Goal: Task Accomplishment & Management: Use online tool/utility

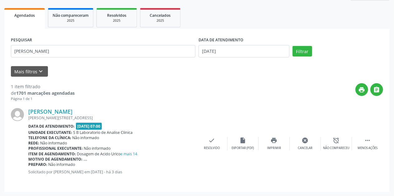
click at [0, 45] on div "Acompanhamento Acompanhe a situação das marcações correntes e finalizadas Relat…" at bounding box center [197, 72] width 394 height 247
click at [83, 54] on input "text" at bounding box center [103, 51] width 184 height 12
click at [292, 46] on button "Filtrar" at bounding box center [302, 51] width 20 height 11
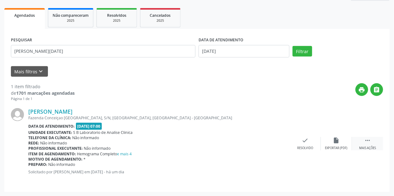
click at [371, 144] on div " Mais ações" at bounding box center [367, 143] width 31 height 13
click at [276, 144] on div "print Imprimir" at bounding box center [273, 143] width 31 height 13
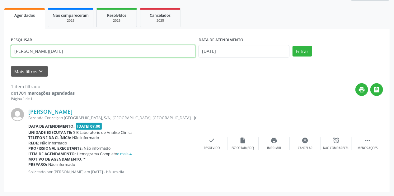
drag, startPoint x: 65, startPoint y: 55, endPoint x: 0, endPoint y: 65, distance: 65.5
click at [0, 65] on div "Acompanhamento Acompanhe a situação das marcações correntes e finalizadas Relat…" at bounding box center [197, 72] width 394 height 247
click at [292, 46] on button "Filtrar" at bounding box center [302, 51] width 20 height 11
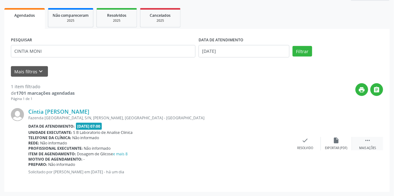
click at [371, 144] on div " Mais ações" at bounding box center [367, 143] width 31 height 13
click at [273, 144] on div "print Imprimir" at bounding box center [273, 143] width 31 height 13
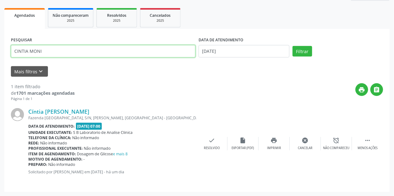
drag, startPoint x: 51, startPoint y: 55, endPoint x: 0, endPoint y: 66, distance: 52.4
click at [0, 65] on div "Acompanhamento Acompanhe a situação das marcações correntes e finalizadas Relat…" at bounding box center [197, 72] width 394 height 247
click at [292, 46] on button "Filtrar" at bounding box center [302, 51] width 20 height 11
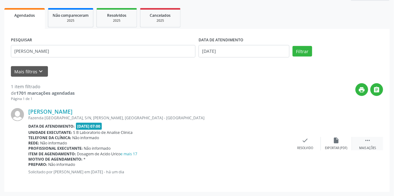
click at [368, 143] on div " Mais ações" at bounding box center [367, 143] width 31 height 13
click at [277, 143] on div "print Imprimir" at bounding box center [273, 143] width 31 height 13
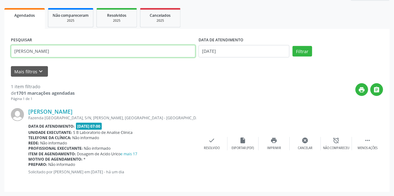
drag, startPoint x: 45, startPoint y: 47, endPoint x: 0, endPoint y: 57, distance: 45.9
click at [0, 57] on div "Acompanhamento Acompanhe a situação das marcações correntes e finalizadas Relat…" at bounding box center [197, 72] width 394 height 247
click at [292, 46] on button "Filtrar" at bounding box center [302, 51] width 20 height 11
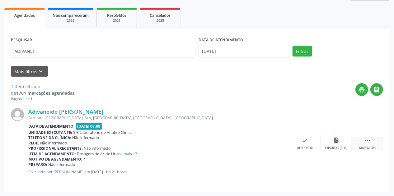
click at [363, 141] on div " Mais ações" at bounding box center [367, 143] width 31 height 13
click at [277, 146] on div "Imprimir" at bounding box center [274, 148] width 14 height 4
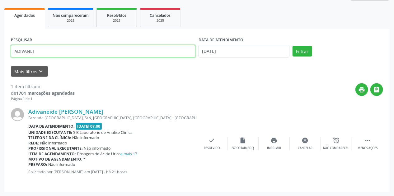
drag, startPoint x: 54, startPoint y: 55, endPoint x: 0, endPoint y: 62, distance: 54.3
click at [0, 62] on div "Acompanhamento Acompanhe a situação das marcações correntes e finalizadas Relat…" at bounding box center [197, 72] width 394 height 247
click at [292, 46] on button "Filtrar" at bounding box center [302, 51] width 20 height 11
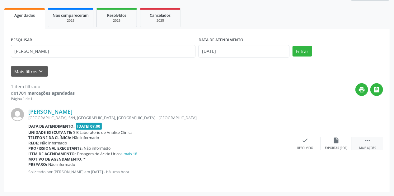
click at [363, 145] on div " Mais ações" at bounding box center [367, 143] width 31 height 13
click at [278, 141] on div "print Imprimir" at bounding box center [273, 143] width 31 height 13
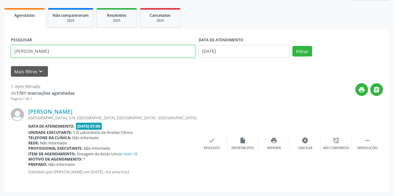
drag, startPoint x: 63, startPoint y: 45, endPoint x: 54, endPoint y: 50, distance: 10.0
click at [55, 49] on input "ADILSON J" at bounding box center [103, 51] width 184 height 12
drag, startPoint x: 57, startPoint y: 51, endPoint x: 0, endPoint y: 56, distance: 56.8
click at [0, 56] on div "Acompanhamento Acompanhe a situação das marcações correntes e finalizadas Relat…" at bounding box center [197, 72] width 394 height 247
click at [292, 46] on button "Filtrar" at bounding box center [302, 51] width 20 height 11
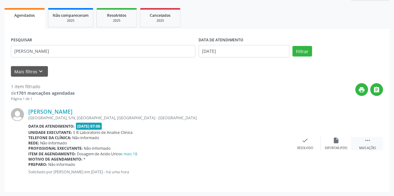
click at [366, 146] on div "Mais ações" at bounding box center [367, 148] width 17 height 4
click at [280, 145] on div "print Imprimir" at bounding box center [273, 143] width 31 height 13
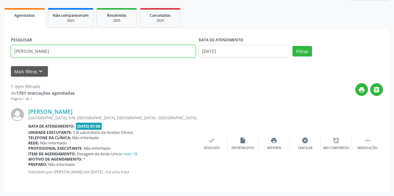
drag, startPoint x: 50, startPoint y: 51, endPoint x: 0, endPoint y: 58, distance: 50.8
click at [0, 58] on div "Acompanhamento Acompanhe a situação das marcações correntes e finalizadas Relat…" at bounding box center [197, 72] width 394 height 247
click at [292, 46] on button "Filtrar" at bounding box center [302, 51] width 20 height 11
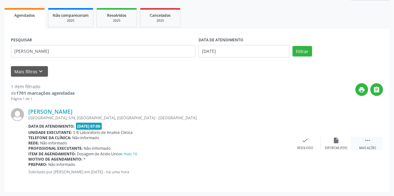
click at [371, 145] on div " Mais ações" at bounding box center [367, 143] width 31 height 13
click at [272, 142] on icon "print" at bounding box center [273, 140] width 7 height 7
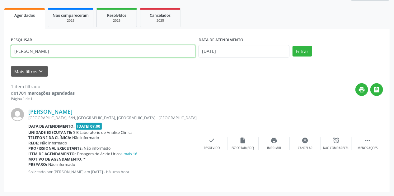
drag, startPoint x: 52, startPoint y: 50, endPoint x: 0, endPoint y: 58, distance: 52.8
click at [0, 57] on div "Acompanhamento Acompanhe a situação das marcações correntes e finalizadas Relat…" at bounding box center [197, 72] width 394 height 247
click at [292, 46] on button "Filtrar" at bounding box center [302, 51] width 20 height 11
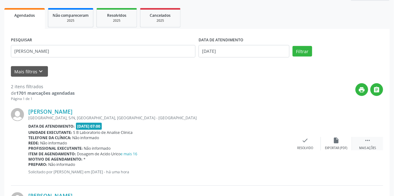
click at [366, 145] on div " Mais ações" at bounding box center [367, 143] width 31 height 13
click at [276, 141] on icon "print" at bounding box center [273, 140] width 7 height 7
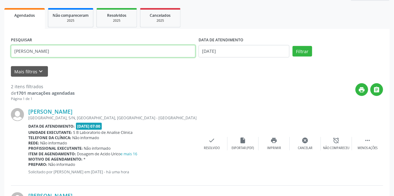
click at [66, 54] on input "MARIA DE LOURDES" at bounding box center [103, 51] width 184 height 12
click at [292, 46] on button "Filtrar" at bounding box center [302, 51] width 20 height 11
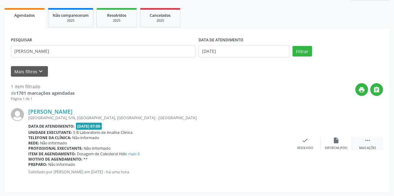
click at [370, 143] on div " Mais ações" at bounding box center [367, 143] width 31 height 13
click at [272, 144] on div "print Imprimir" at bounding box center [273, 143] width 31 height 13
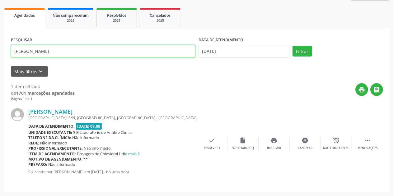
drag, startPoint x: 54, startPoint y: 49, endPoint x: 0, endPoint y: 63, distance: 55.6
click at [0, 63] on div "Acompanhamento Acompanhe a situação das marcações correntes e finalizadas Relat…" at bounding box center [197, 72] width 394 height 247
click at [292, 46] on button "Filtrar" at bounding box center [302, 51] width 20 height 11
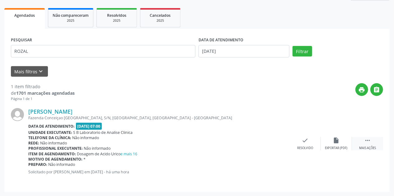
click at [370, 144] on div " Mais ações" at bounding box center [367, 143] width 31 height 13
click at [275, 139] on icon "print" at bounding box center [273, 140] width 7 height 7
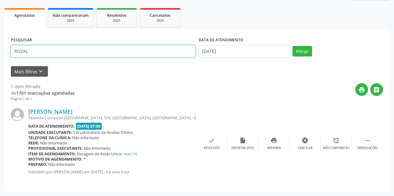
drag, startPoint x: 44, startPoint y: 53, endPoint x: 0, endPoint y: 64, distance: 44.9
click at [0, 64] on div "Acompanhamento Acompanhe a situação das marcações correntes e finalizadas Relat…" at bounding box center [197, 72] width 394 height 247
click at [292, 46] on button "Filtrar" at bounding box center [302, 51] width 20 height 11
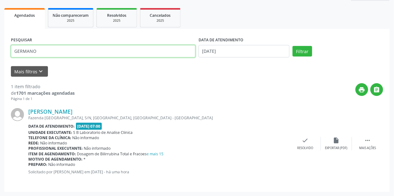
drag, startPoint x: 49, startPoint y: 53, endPoint x: 0, endPoint y: 63, distance: 49.9
click at [0, 63] on div "Acompanhamento Acompanhe a situação das marcações correntes e finalizadas Relat…" at bounding box center [197, 72] width 394 height 247
click at [292, 46] on button "Filtrar" at bounding box center [302, 51] width 20 height 11
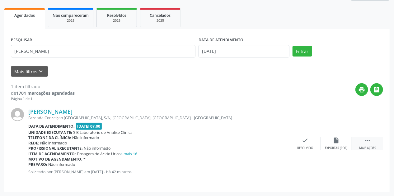
click at [368, 143] on div " Mais ações" at bounding box center [367, 143] width 31 height 13
click at [274, 140] on icon "print" at bounding box center [273, 140] width 7 height 7
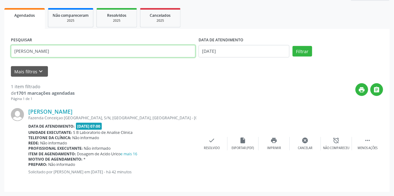
drag, startPoint x: 73, startPoint y: 51, endPoint x: 0, endPoint y: 59, distance: 73.5
click at [0, 59] on div "Acompanhamento Acompanhe a situação das marcações correntes e finalizadas Relat…" at bounding box center [197, 72] width 394 height 247
type input "GERMANO"
click at [292, 46] on button "Filtrar" at bounding box center [302, 51] width 20 height 11
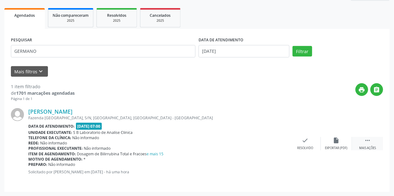
click at [365, 141] on icon "" at bounding box center [367, 140] width 7 height 7
click at [275, 141] on icon "print" at bounding box center [273, 140] width 7 height 7
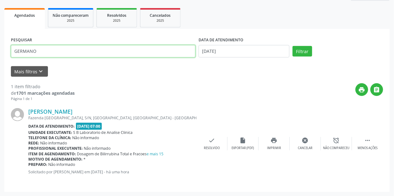
drag, startPoint x: 51, startPoint y: 54, endPoint x: 3, endPoint y: 56, distance: 47.3
click at [4, 56] on div "Acompanhamento Acompanhe a situação das marcações correntes e finalizadas Relat…" at bounding box center [197, 72] width 394 height 247
click at [52, 50] on input "text" at bounding box center [103, 51] width 184 height 12
click at [292, 46] on button "Filtrar" at bounding box center [302, 51] width 20 height 11
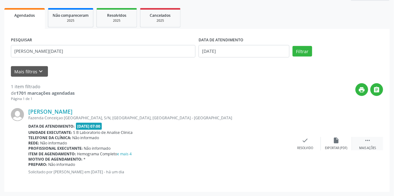
click at [361, 142] on div " Mais ações" at bounding box center [367, 143] width 31 height 13
click at [278, 142] on div "print Imprimir" at bounding box center [273, 143] width 31 height 13
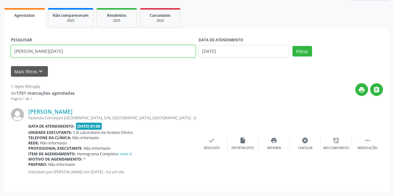
drag, startPoint x: 42, startPoint y: 51, endPoint x: 0, endPoint y: 58, distance: 42.8
click at [0, 58] on div "Acompanhamento Acompanhe a situação das marcações correntes e finalizadas Relat…" at bounding box center [197, 72] width 394 height 247
click at [292, 46] on button "Filtrar" at bounding box center [302, 51] width 20 height 11
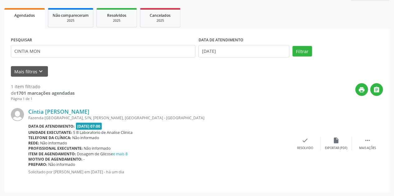
click at [370, 152] on div "Cíntia Mónica de Aquino Moraes Fazenda São Domingos, S/N, Bernardo Vieira, Serr…" at bounding box center [197, 144] width 372 height 84
click at [368, 148] on div "Mais ações" at bounding box center [367, 148] width 17 height 4
click at [284, 145] on div "print Imprimir" at bounding box center [273, 143] width 31 height 13
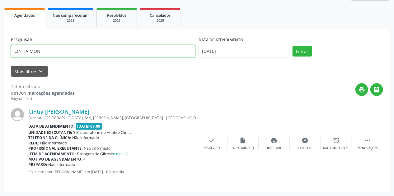
drag, startPoint x: 45, startPoint y: 52, endPoint x: 0, endPoint y: 61, distance: 45.5
click at [0, 61] on div "Acompanhamento Acompanhe a situação das marcações correntes e finalizadas Relat…" at bounding box center [197, 72] width 394 height 247
click at [292, 46] on button "Filtrar" at bounding box center [302, 51] width 20 height 11
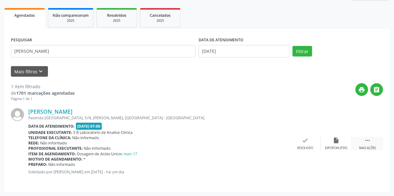
click at [366, 146] on div "Mais ações" at bounding box center [367, 148] width 17 height 4
click at [276, 142] on icon "print" at bounding box center [273, 140] width 7 height 7
click at [277, 141] on icon "print" at bounding box center [273, 140] width 7 height 7
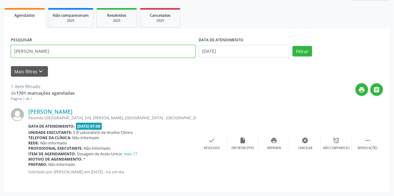
drag, startPoint x: 61, startPoint y: 48, endPoint x: 6, endPoint y: 45, distance: 54.8
click at [6, 45] on div "PESQUISAR JOAO BATISTA LO DATA DE ATENDIMENTO 09/09/2025 Filtrar UNIDADE DE REF…" at bounding box center [196, 110] width 385 height 163
click at [292, 46] on button "Filtrar" at bounding box center [302, 51] width 20 height 11
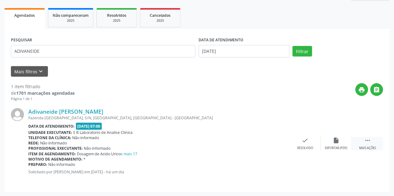
click at [370, 140] on icon "" at bounding box center [367, 140] width 7 height 7
click at [269, 141] on div "print Imprimir" at bounding box center [273, 143] width 31 height 13
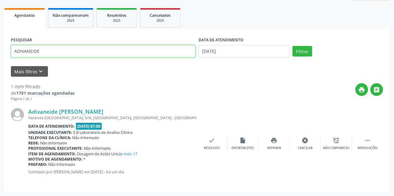
drag, startPoint x: 25, startPoint y: 47, endPoint x: 0, endPoint y: 53, distance: 25.5
click at [0, 53] on div "Acompanhamento Acompanhe a situação das marcações correntes e finalizadas Relat…" at bounding box center [197, 72] width 394 height 247
click at [292, 46] on button "Filtrar" at bounding box center [302, 51] width 20 height 11
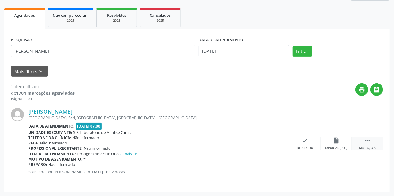
click at [368, 146] on div "Mais ações" at bounding box center [367, 148] width 17 height 4
click at [273, 142] on icon "print" at bounding box center [273, 140] width 7 height 7
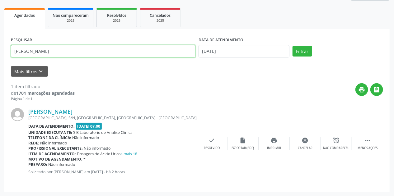
drag, startPoint x: 47, startPoint y: 52, endPoint x: 0, endPoint y: 47, distance: 47.5
click at [0, 47] on div "Acompanhamento Acompanhe a situação das marcações correntes e finalizadas Relat…" at bounding box center [197, 72] width 394 height 247
click at [292, 46] on button "Filtrar" at bounding box center [302, 51] width 20 height 11
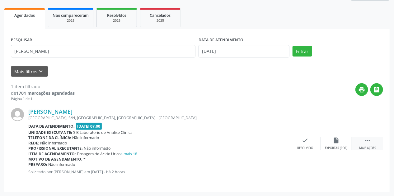
click at [371, 142] on icon "" at bounding box center [367, 140] width 7 height 7
click at [276, 141] on icon "print" at bounding box center [273, 140] width 7 height 7
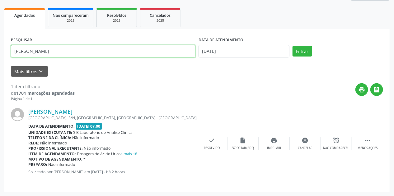
drag, startPoint x: 67, startPoint y: 55, endPoint x: 0, endPoint y: 59, distance: 67.3
click at [0, 59] on div "Acompanhamento Acompanhe a situação das marcações correntes e finalizadas Relat…" at bounding box center [197, 72] width 394 height 247
click at [292, 46] on button "Filtrar" at bounding box center [302, 51] width 20 height 11
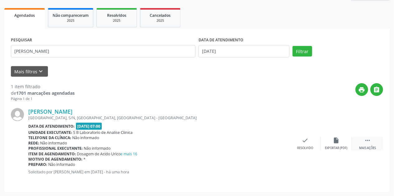
click at [366, 143] on icon "" at bounding box center [367, 140] width 7 height 7
click at [275, 144] on div "print Imprimir" at bounding box center [273, 143] width 31 height 13
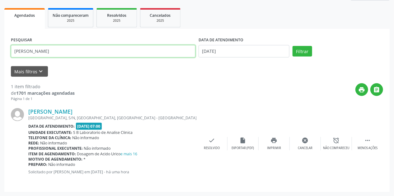
drag, startPoint x: 40, startPoint y: 52, endPoint x: 0, endPoint y: 57, distance: 40.4
click at [0, 57] on div "Acompanhamento Acompanhe a situação das marcações correntes e finalizadas Relat…" at bounding box center [197, 72] width 394 height 247
click at [292, 46] on button "Filtrar" at bounding box center [302, 51] width 20 height 11
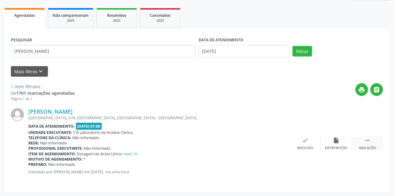
click at [366, 142] on icon "" at bounding box center [367, 140] width 7 height 7
click at [276, 144] on div "print Imprimir" at bounding box center [273, 143] width 31 height 13
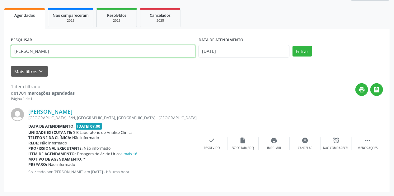
drag, startPoint x: 29, startPoint y: 49, endPoint x: 137, endPoint y: 48, distance: 108.2
click at [136, 49] on input "MARIA DE LOURDES DA SILVA" at bounding box center [103, 51] width 184 height 12
click at [292, 46] on button "Filtrar" at bounding box center [302, 51] width 20 height 11
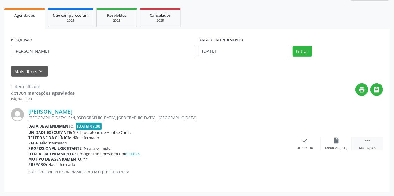
click at [370, 143] on icon "" at bounding box center [367, 140] width 7 height 7
click at [279, 144] on div "print Imprimir" at bounding box center [273, 143] width 31 height 13
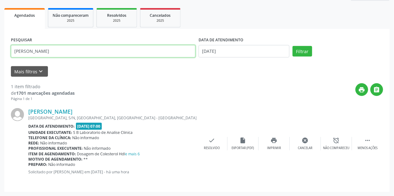
drag, startPoint x: 60, startPoint y: 50, endPoint x: 0, endPoint y: 70, distance: 62.8
click at [0, 70] on div "Acompanhamento Acompanhe a situação das marcações correntes e finalizadas Relat…" at bounding box center [197, 72] width 394 height 247
click at [292, 46] on button "Filtrar" at bounding box center [302, 51] width 20 height 11
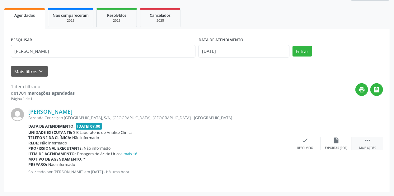
click at [365, 141] on icon "" at bounding box center [367, 140] width 7 height 7
click at [275, 141] on icon "print" at bounding box center [273, 140] width 7 height 7
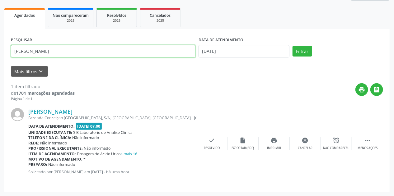
drag, startPoint x: 61, startPoint y: 47, endPoint x: 0, endPoint y: 52, distance: 61.4
click at [0, 52] on div "Acompanhamento Acompanhe a situação das marcações correntes e finalizadas Relat…" at bounding box center [197, 72] width 394 height 247
click at [292, 46] on button "Filtrar" at bounding box center [302, 51] width 20 height 11
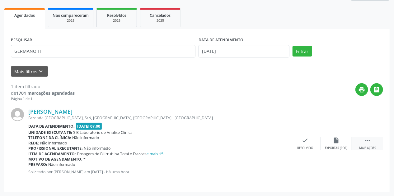
click at [371, 144] on div " Mais ações" at bounding box center [367, 143] width 31 height 13
click at [274, 141] on icon "print" at bounding box center [273, 140] width 7 height 7
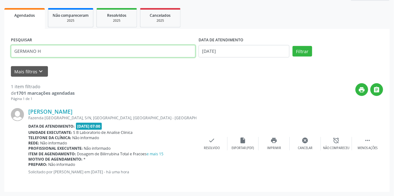
drag, startPoint x: 51, startPoint y: 54, endPoint x: 0, endPoint y: 62, distance: 51.6
click at [0, 62] on div "Acompanhamento Acompanhe a situação das marcações correntes e finalizadas Relat…" at bounding box center [197, 72] width 394 height 247
type input "MARIA DE LOURDES ALVES"
click at [292, 46] on button "Filtrar" at bounding box center [302, 51] width 20 height 11
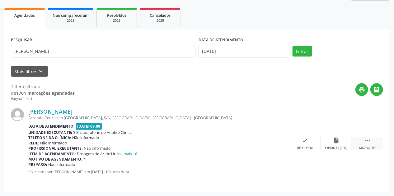
click at [370, 142] on icon "" at bounding box center [367, 140] width 7 height 7
click at [276, 141] on icon "print" at bounding box center [273, 140] width 7 height 7
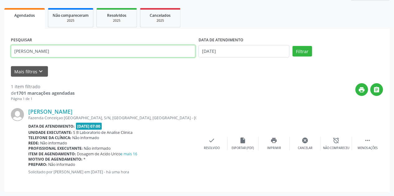
drag, startPoint x: 81, startPoint y: 51, endPoint x: 0, endPoint y: 64, distance: 82.5
click at [0, 64] on div "Acompanhamento Acompanhe a situação das marcações correntes e finalizadas Relat…" at bounding box center [197, 72] width 394 height 247
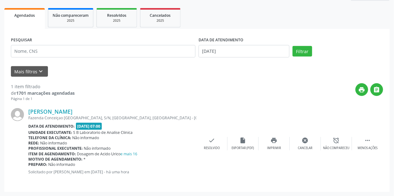
click at [154, 92] on div "print " at bounding box center [229, 92] width 308 height 18
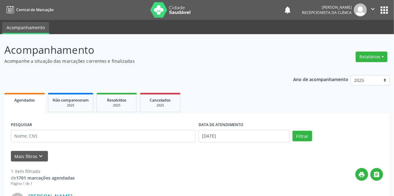
click at [154, 11] on img at bounding box center [170, 10] width 40 height 16
